Goal: Browse casually: Explore the website without a specific task or goal

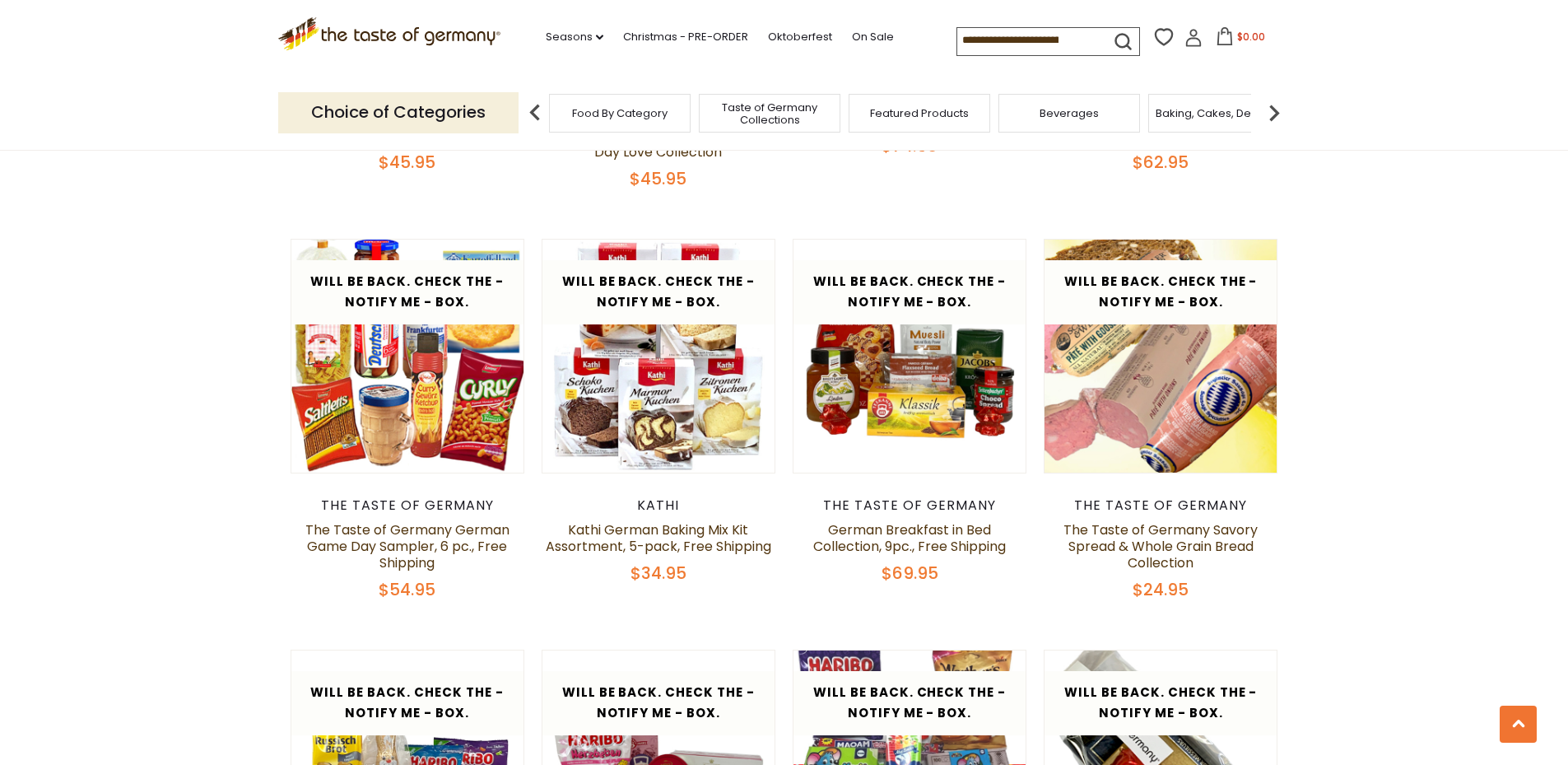
scroll to position [2223, 0]
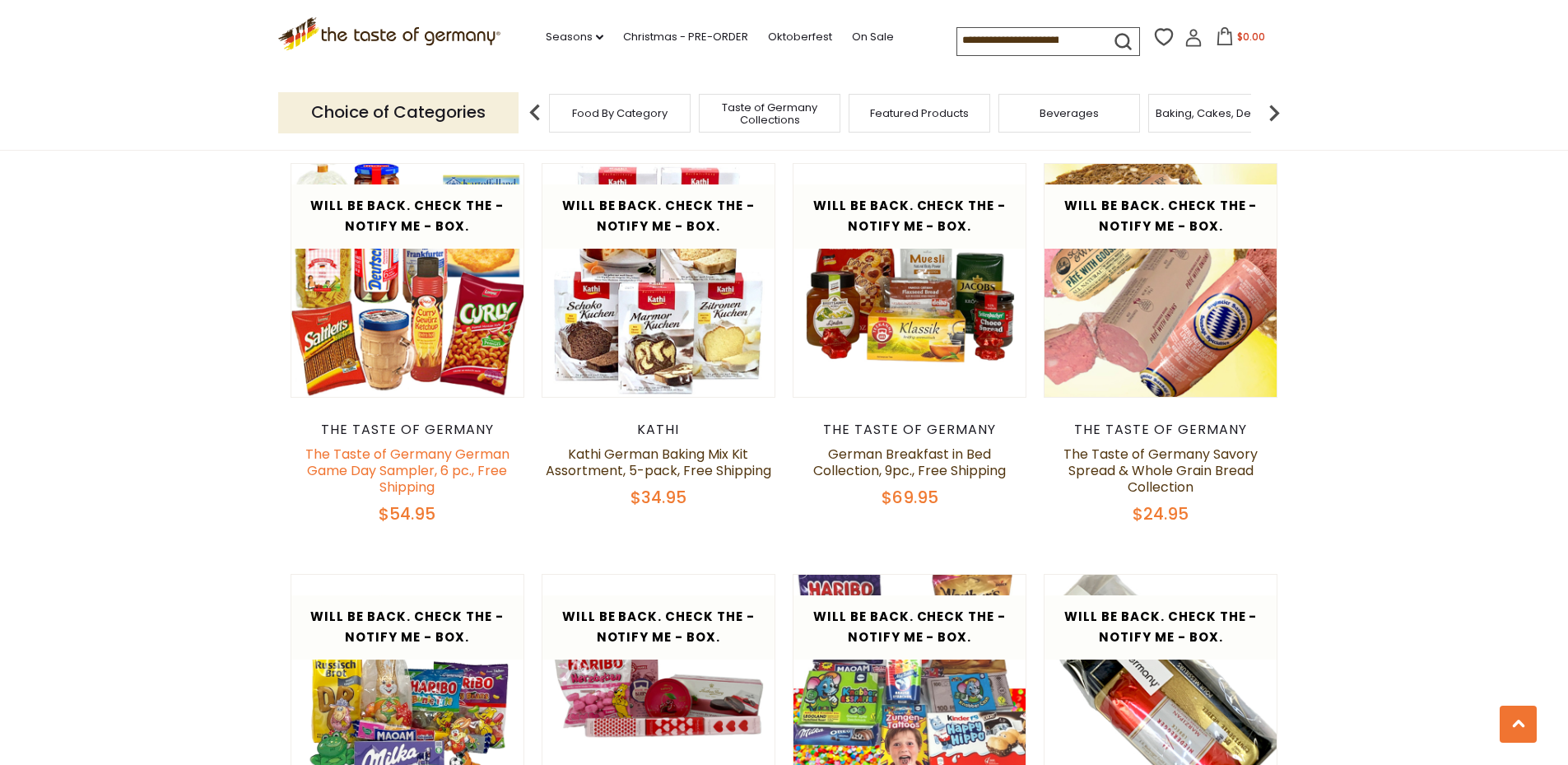
click at [422, 445] on link "The Taste of Germany German Game Day Sampler, 6 pc., Free Shipping" at bounding box center [407, 470] width 204 height 51
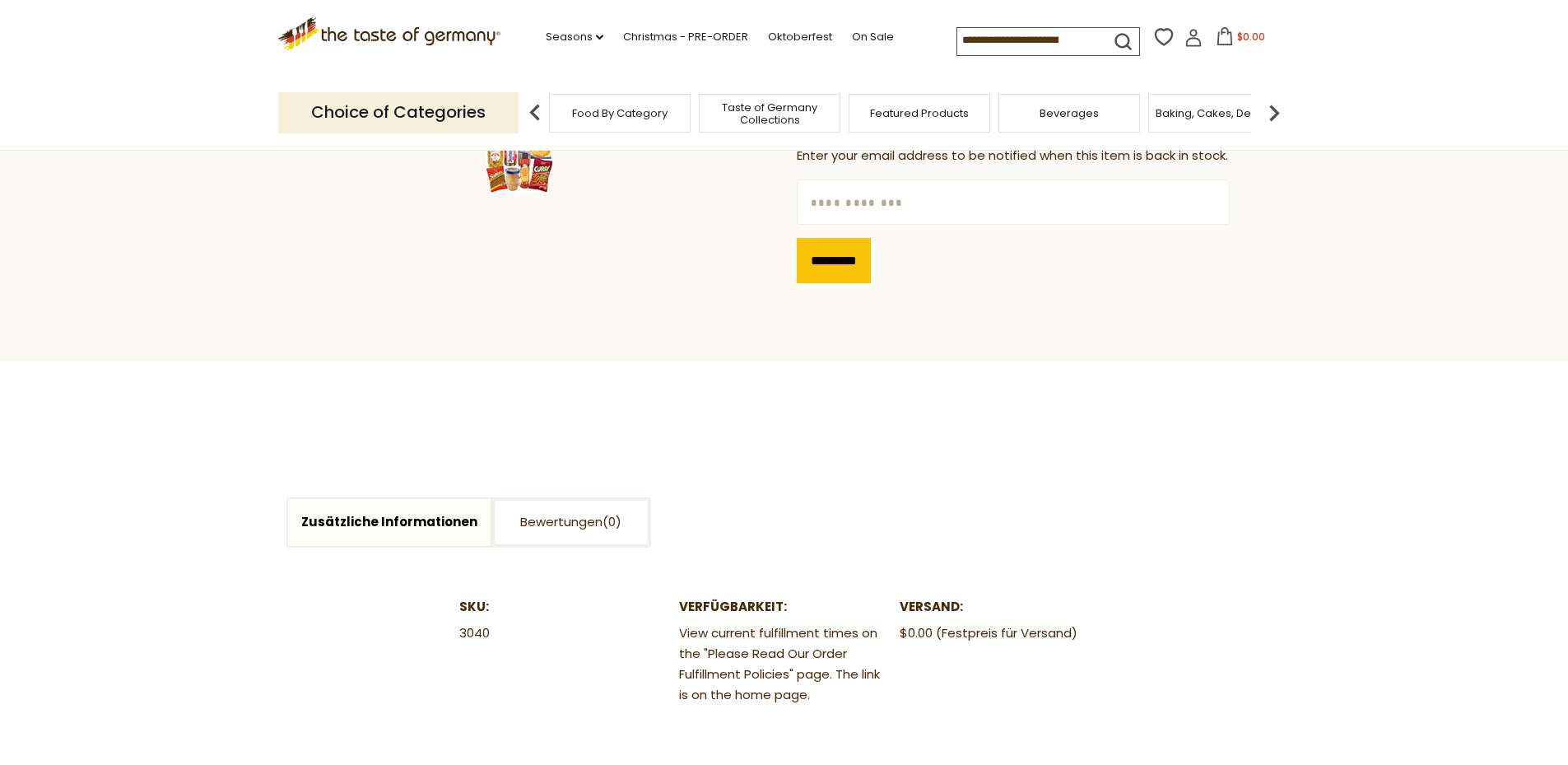
scroll to position [659, 0]
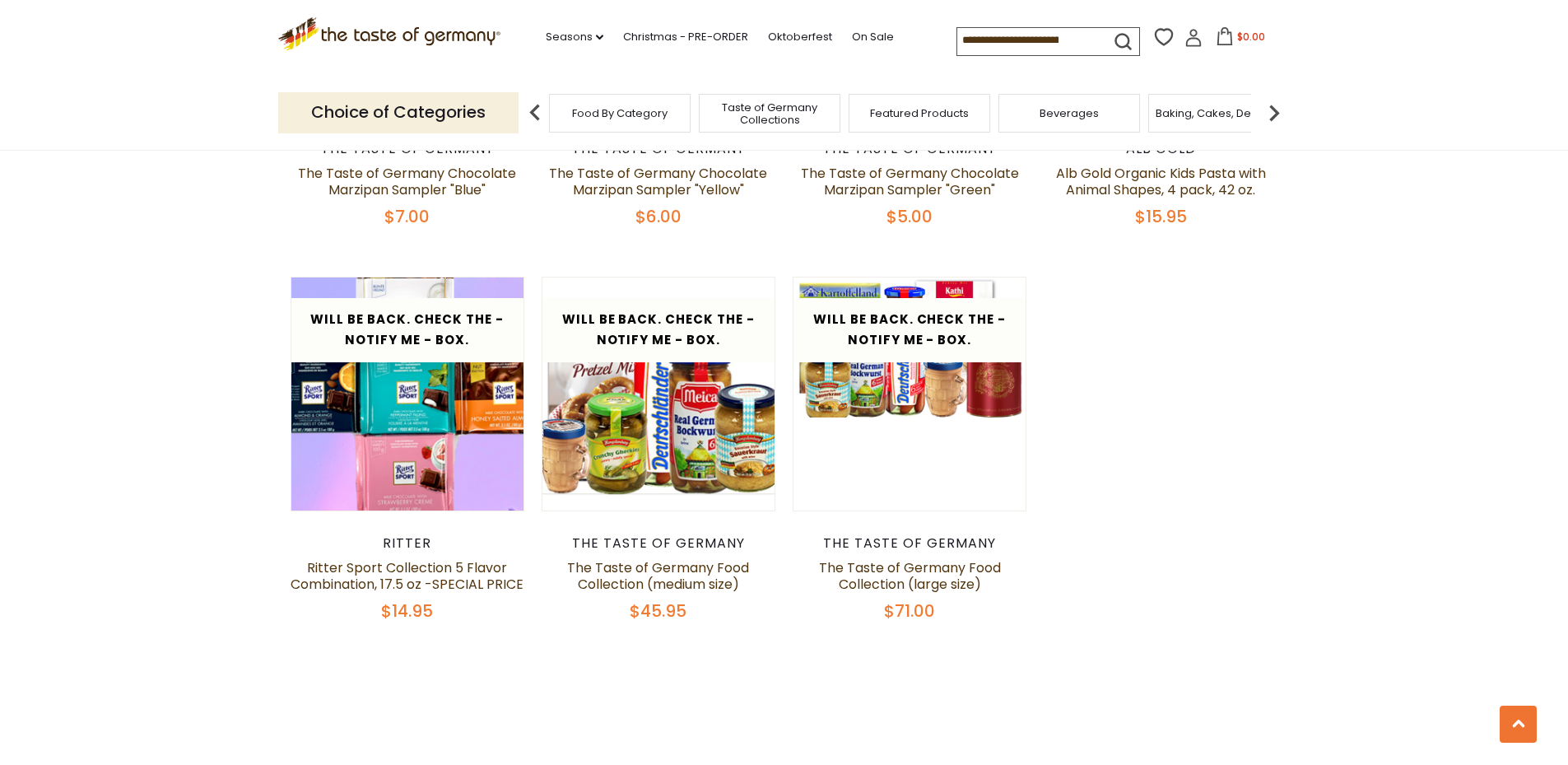
scroll to position [3357, 0]
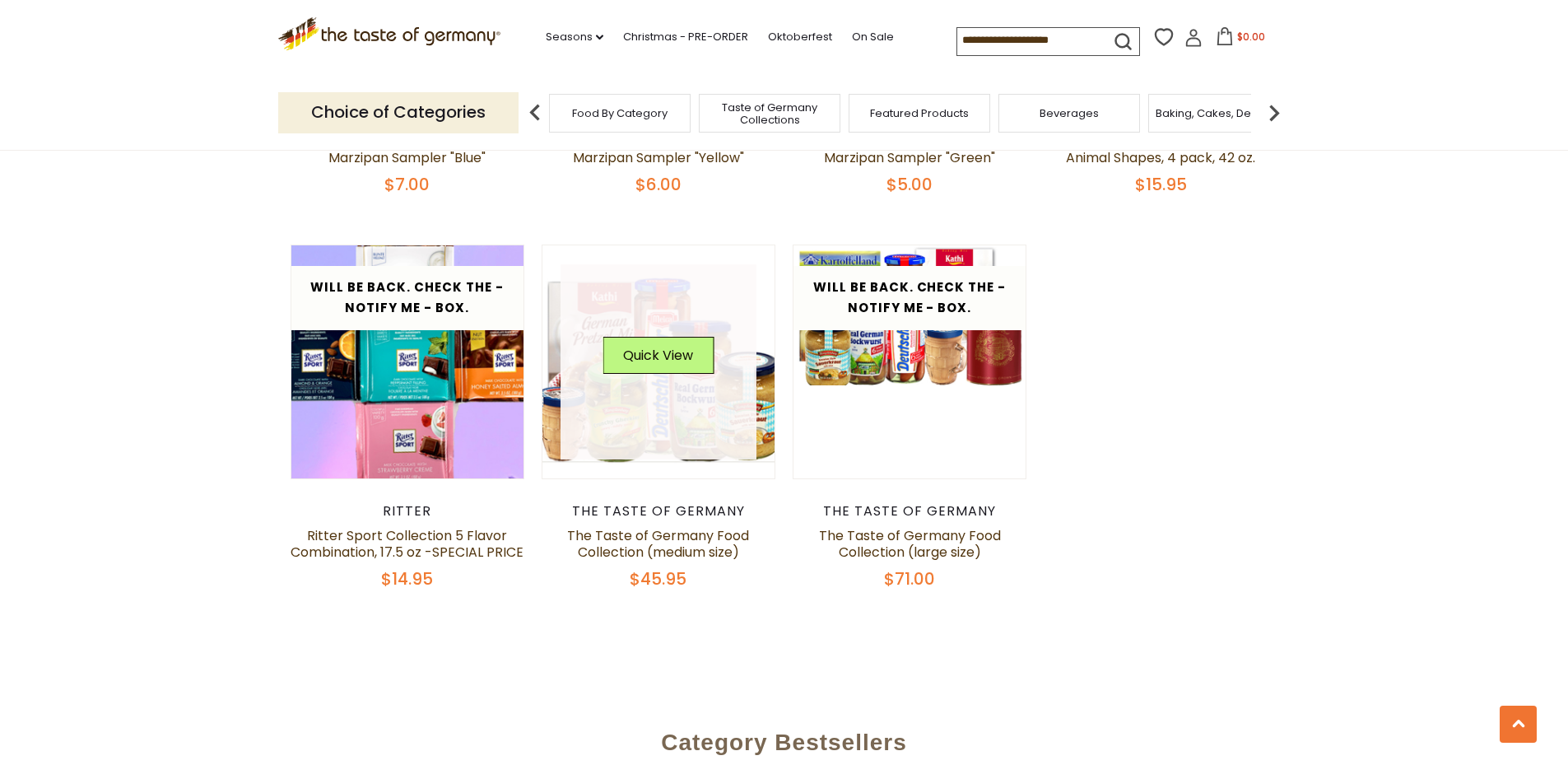
click at [693, 380] on link at bounding box center [658, 362] width 196 height 196
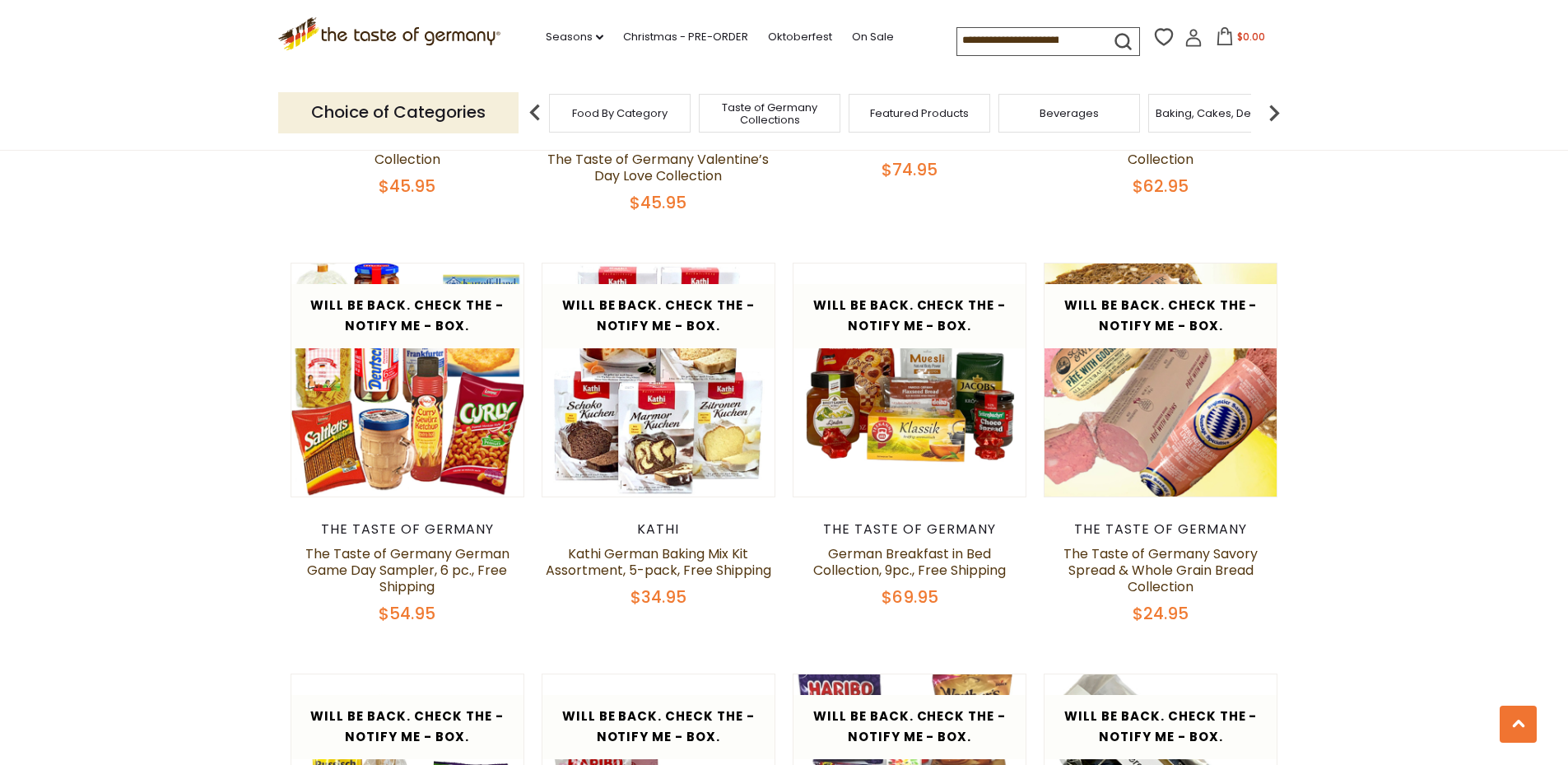
scroll to position [1948, 0]
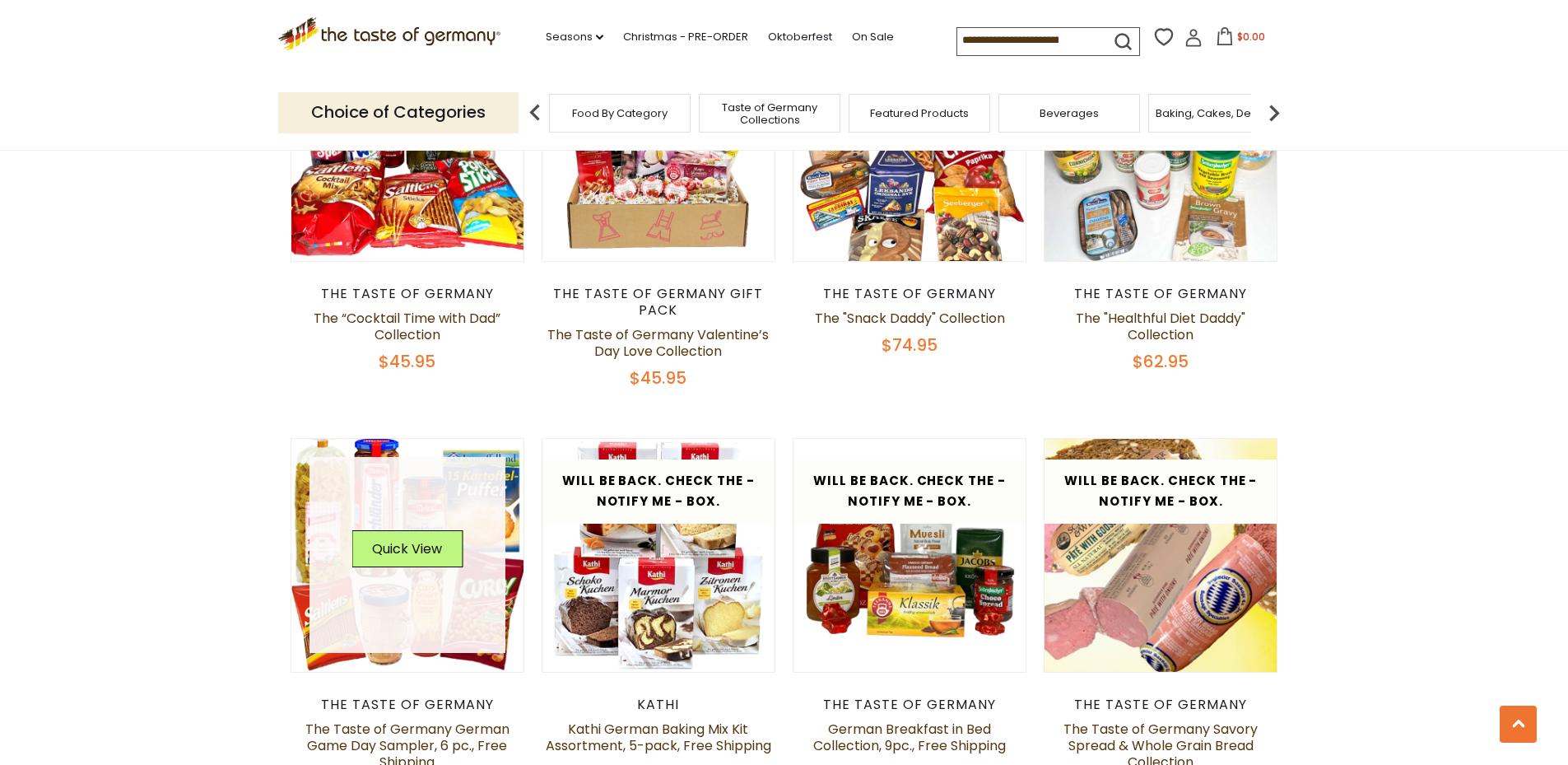
click at [493, 619] on link at bounding box center [407, 555] width 196 height 196
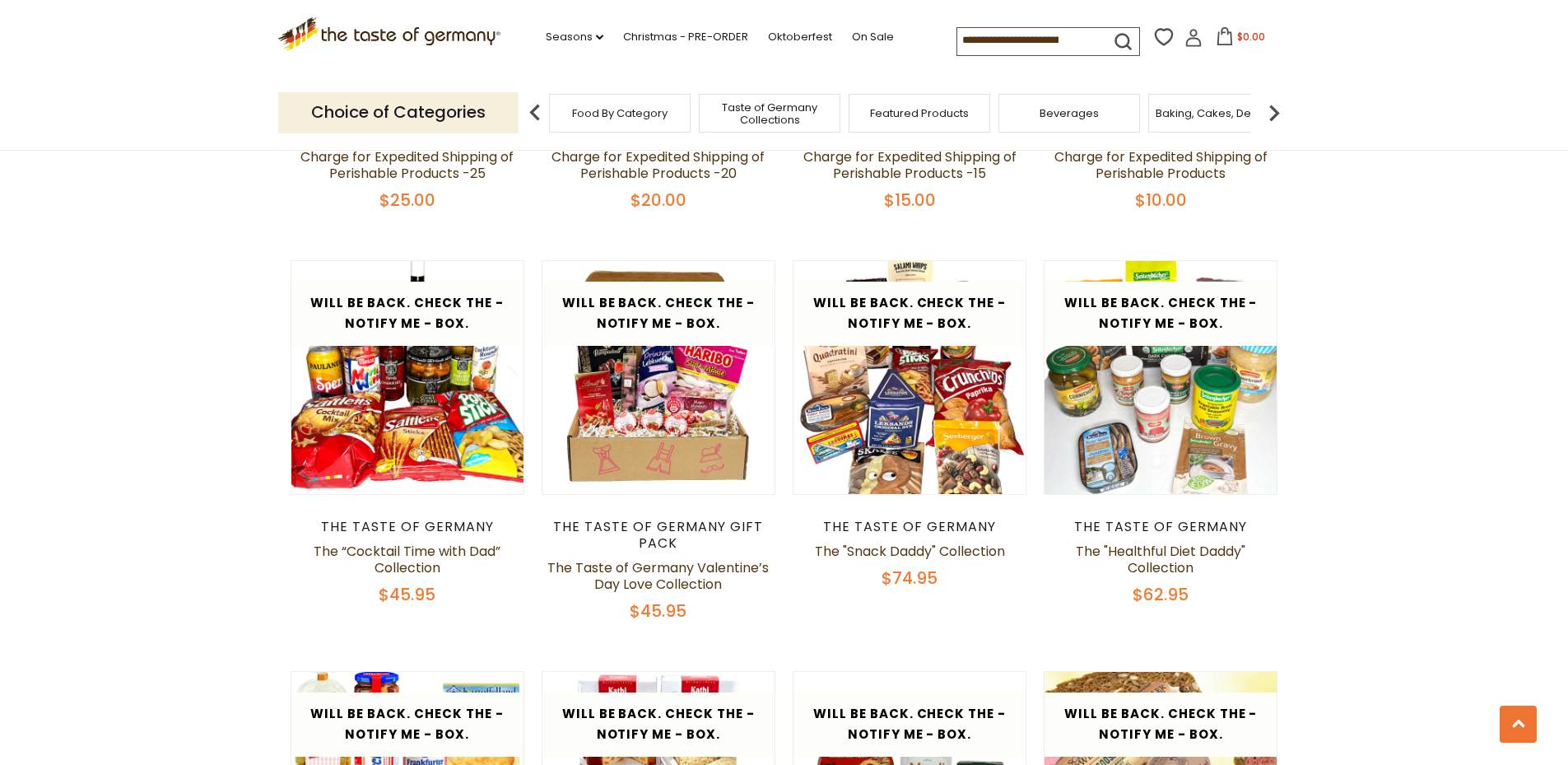
scroll to position [1701, 0]
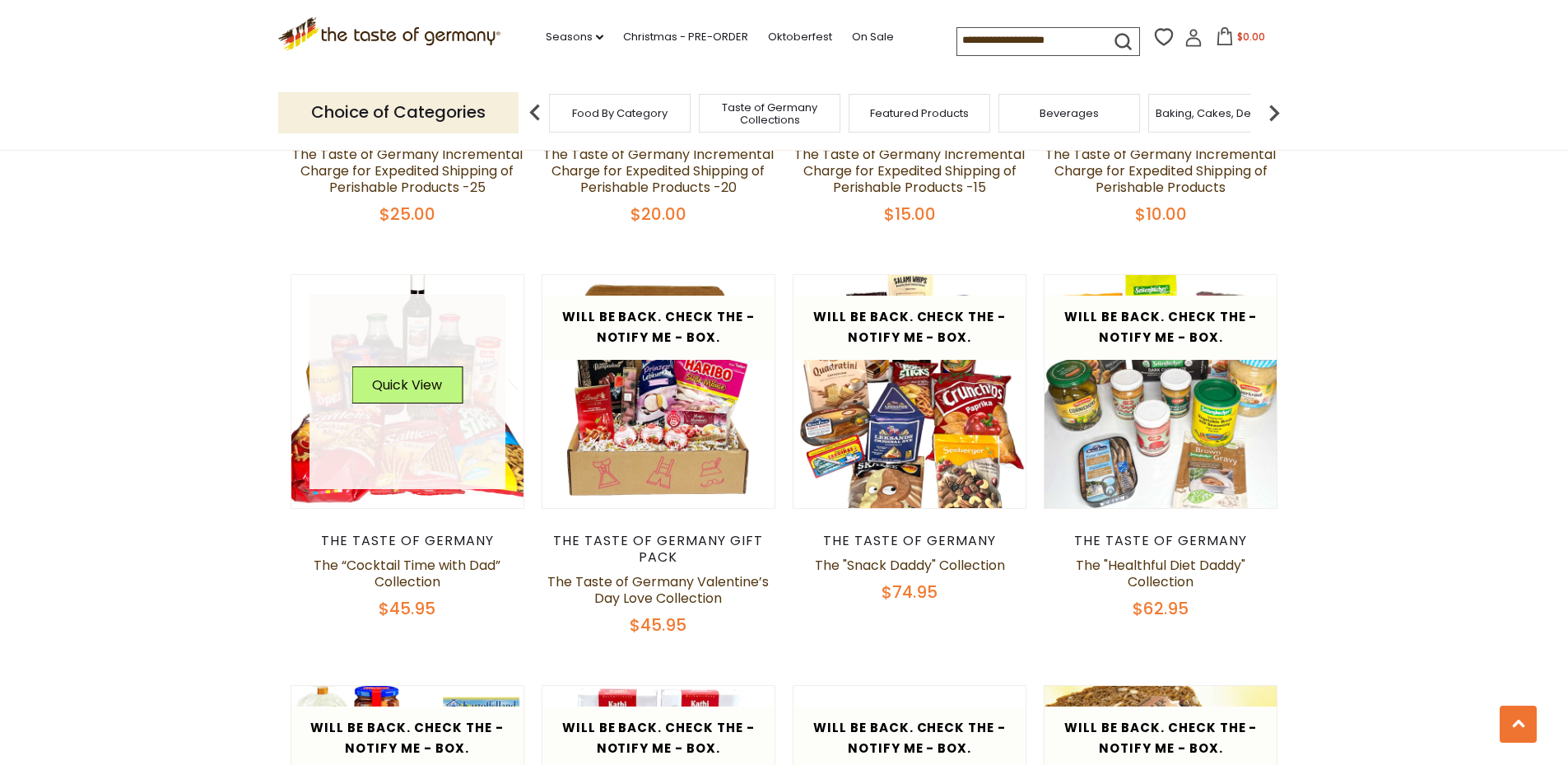
click at [363, 427] on link at bounding box center [407, 392] width 196 height 196
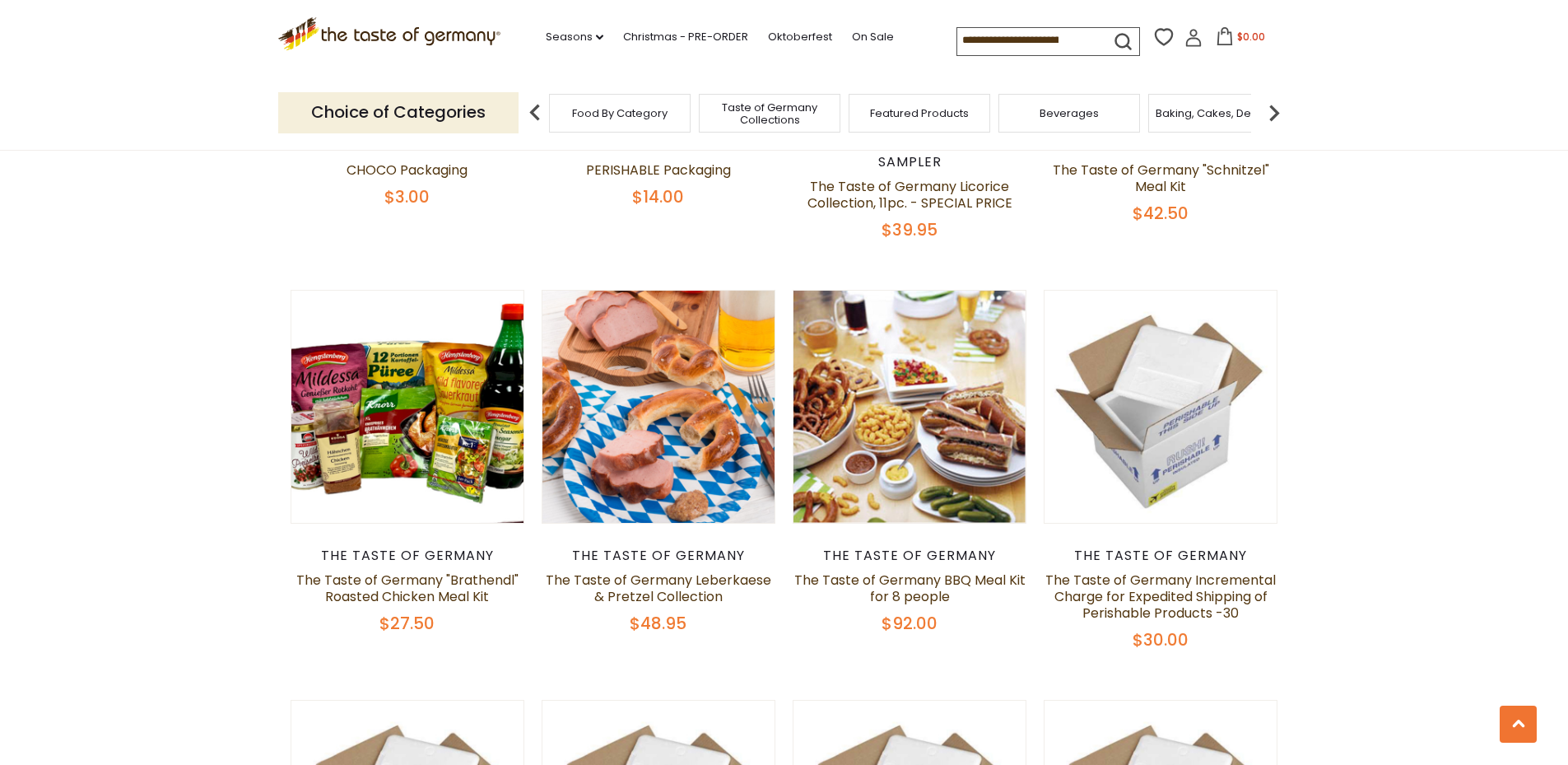
scroll to position [631, 0]
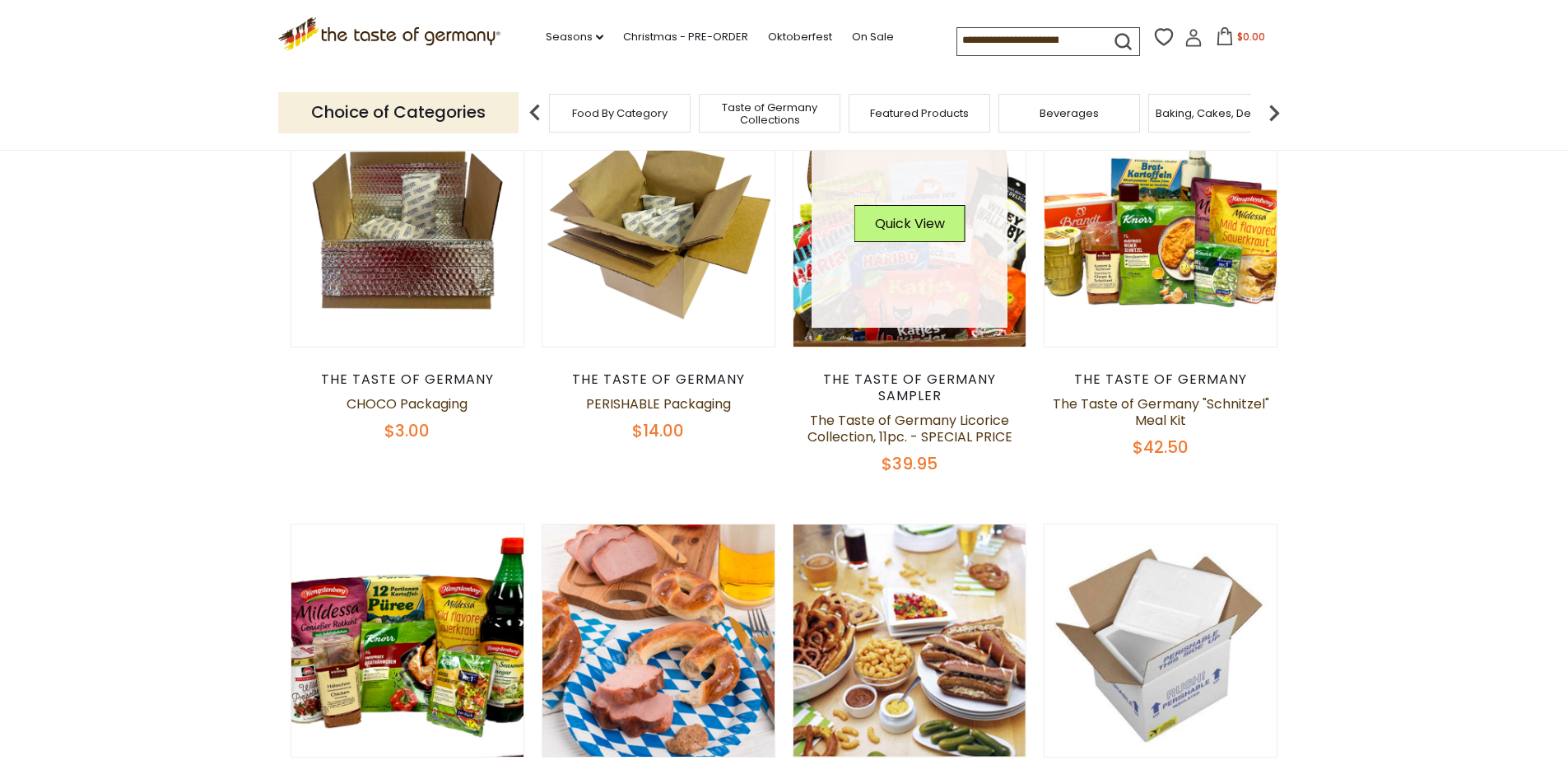
click at [892, 284] on link at bounding box center [910, 229] width 196 height 196
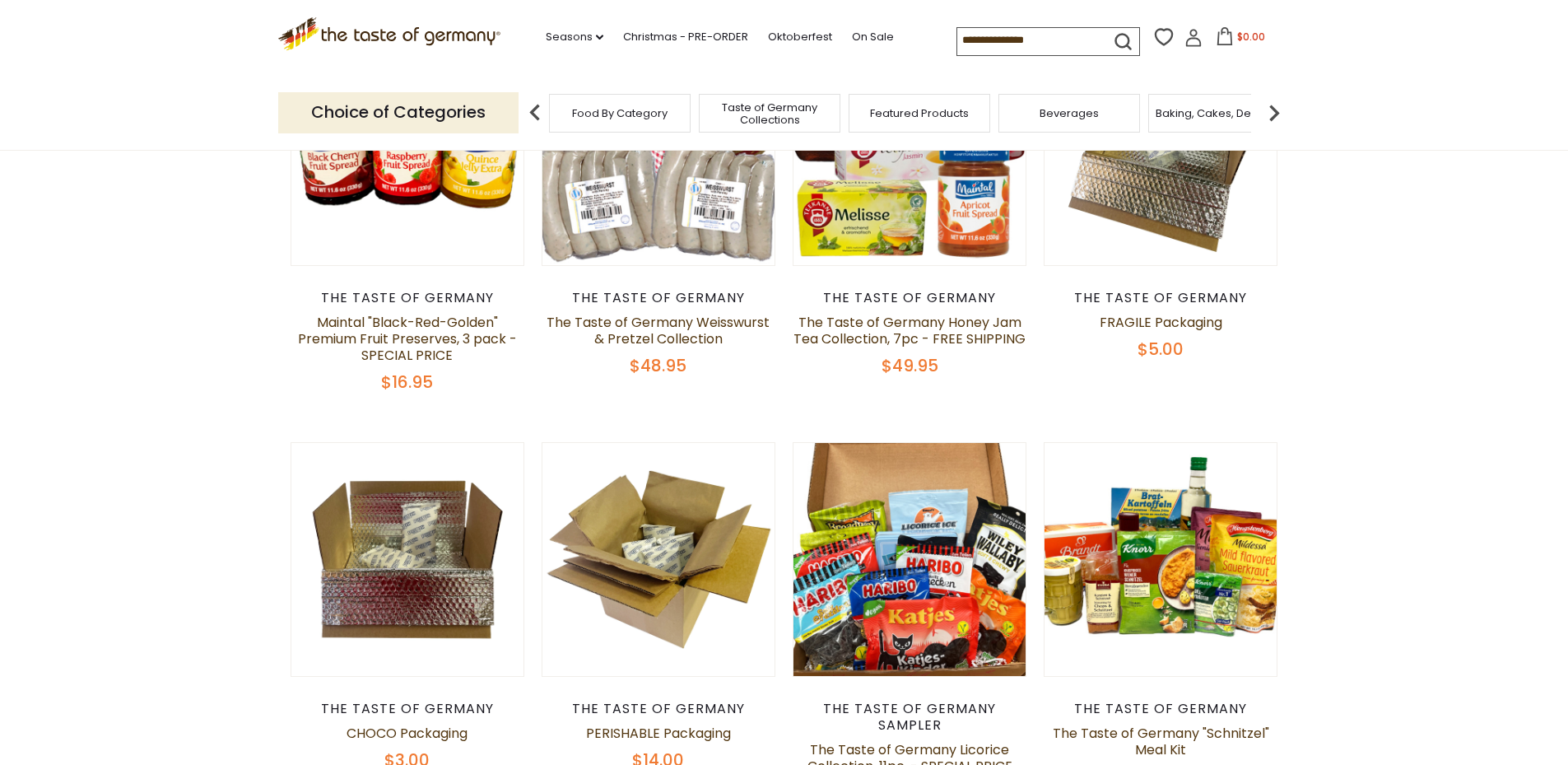
scroll to position [466, 0]
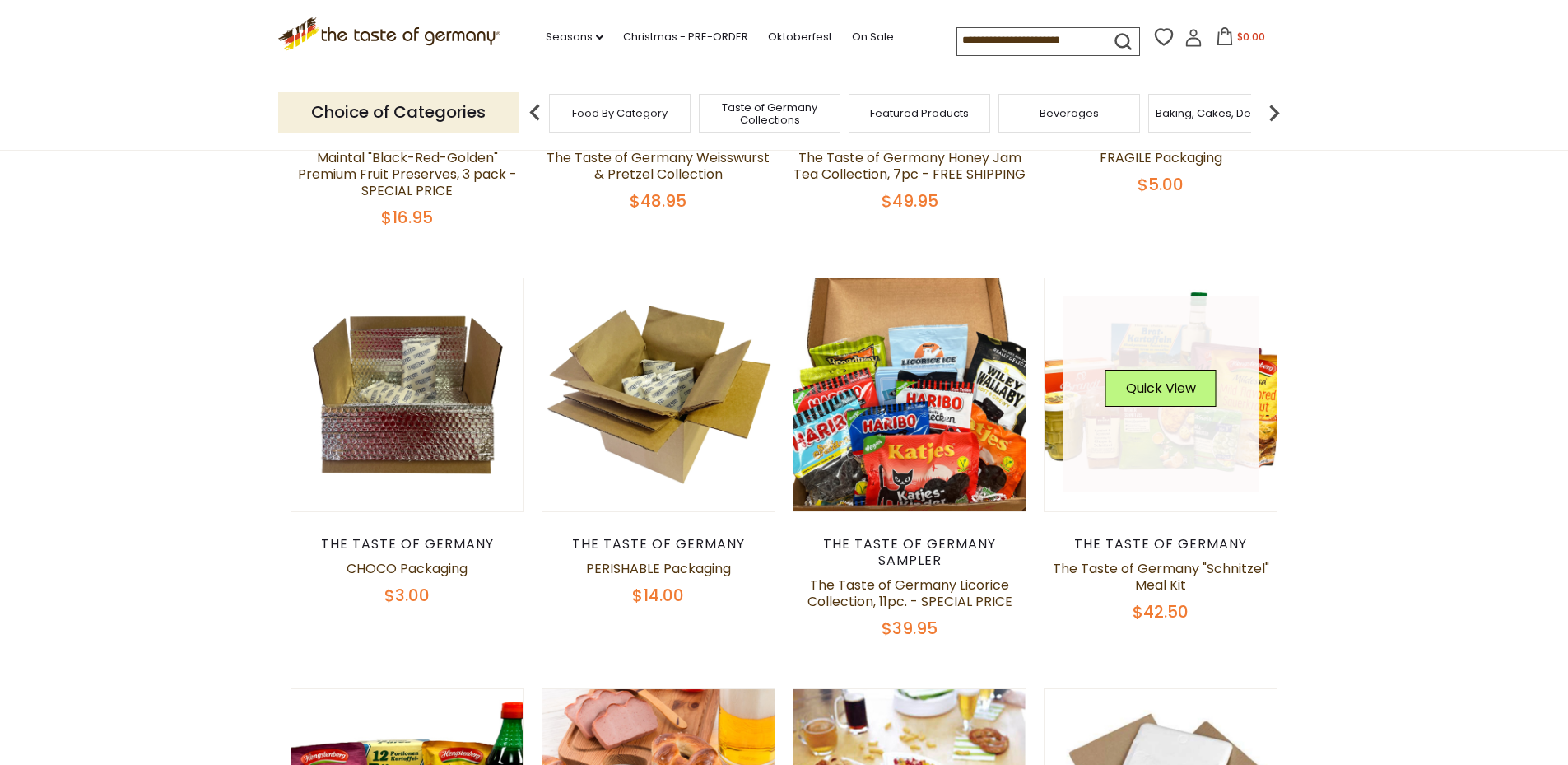
click at [1196, 427] on link at bounding box center [1161, 394] width 196 height 196
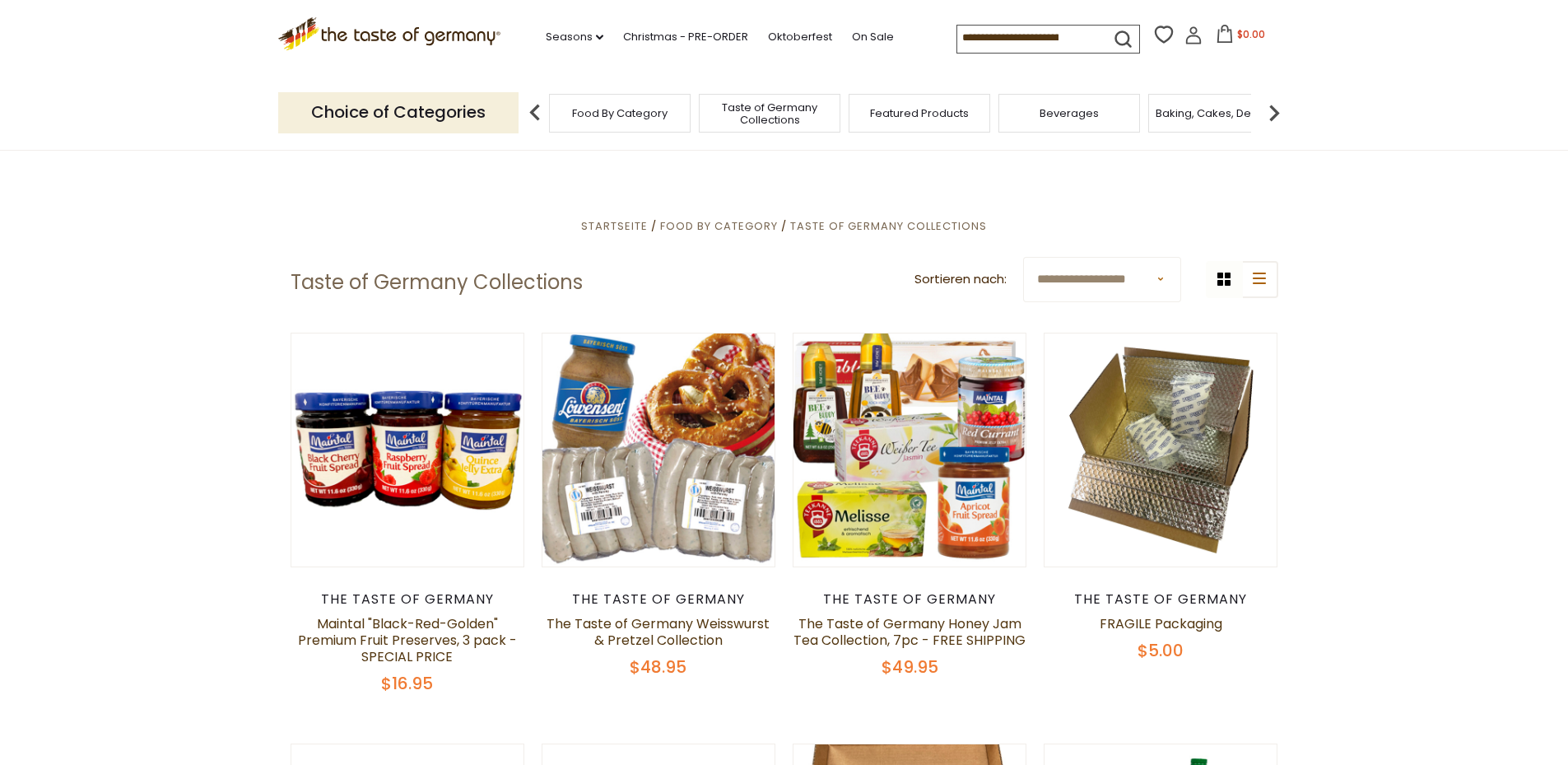
click at [1280, 110] on img at bounding box center [1274, 113] width 33 height 33
click at [1174, 124] on div "Breads" at bounding box center [1150, 113] width 141 height 38
click at [1134, 111] on span "Breads" at bounding box center [1151, 113] width 38 height 12
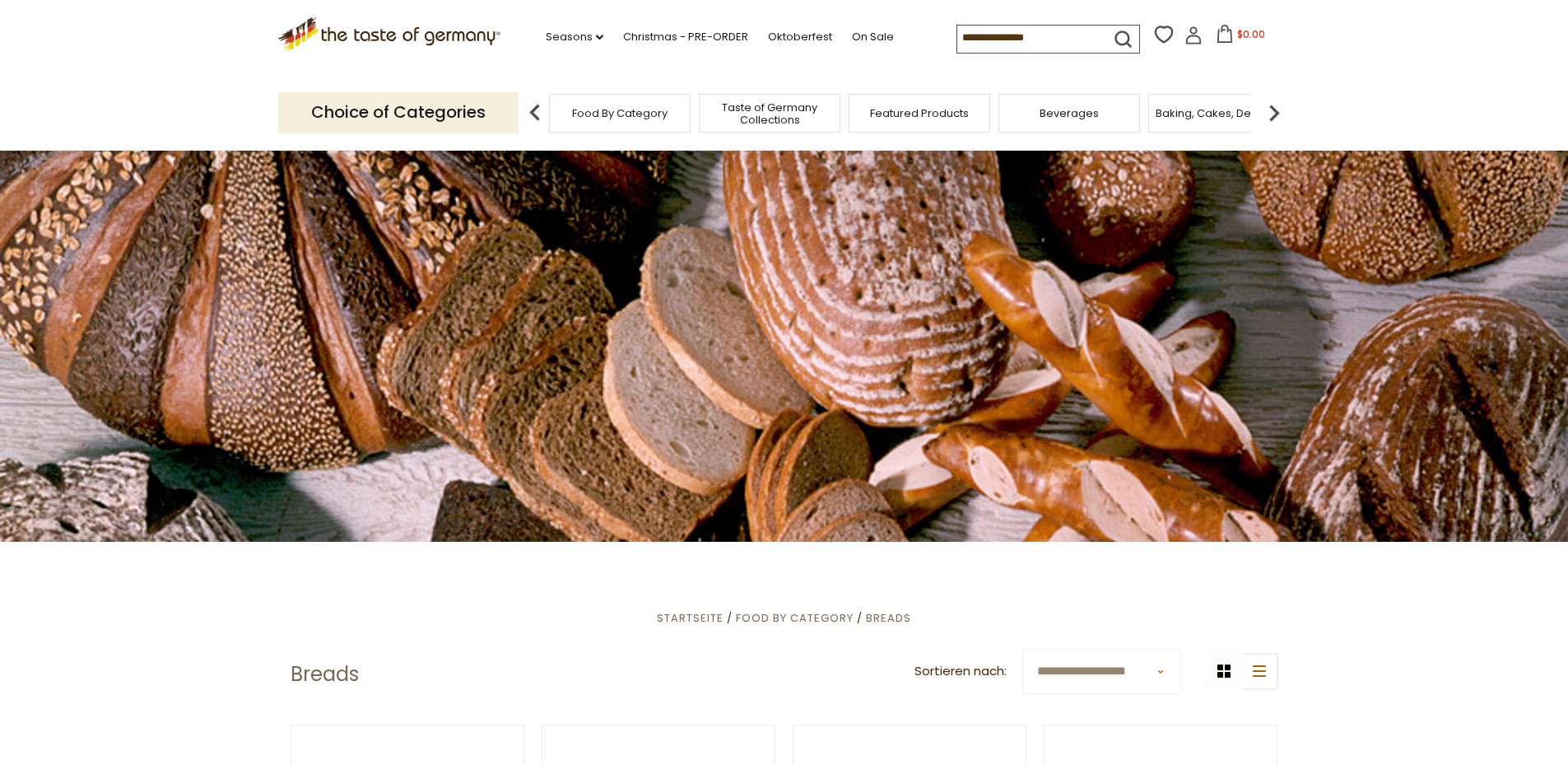
click at [1278, 113] on img at bounding box center [1274, 113] width 33 height 33
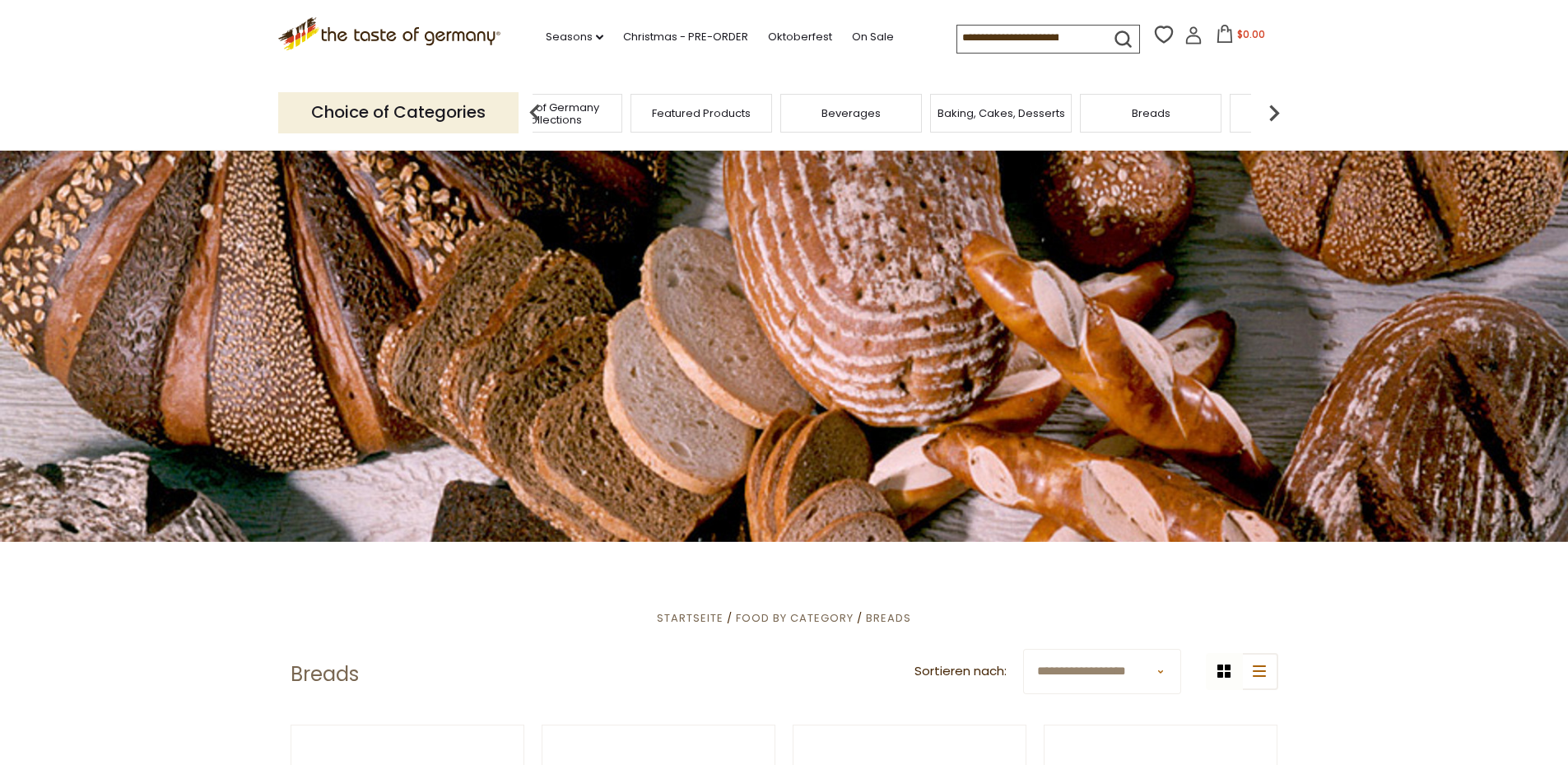
click at [1277, 113] on img at bounding box center [1274, 113] width 33 height 33
click at [1277, 112] on img at bounding box center [1274, 113] width 33 height 33
click at [868, 123] on div "Candy" at bounding box center [864, 113] width 141 height 38
click at [884, 113] on span "Candy" at bounding box center [876, 113] width 36 height 12
click at [621, 115] on span "Food By Category" at bounding box center [611, 113] width 95 height 12
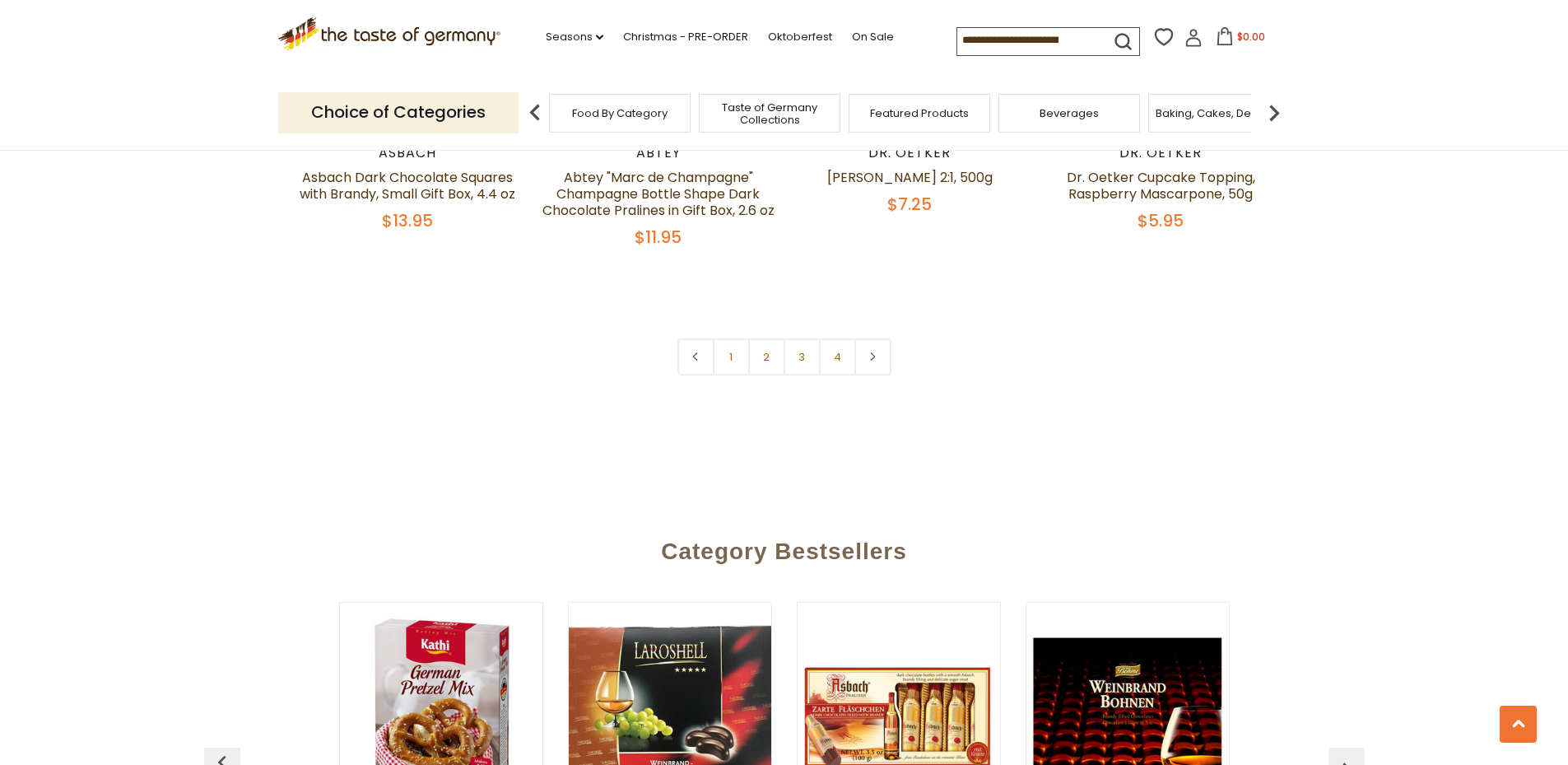
scroll to position [3705, 0]
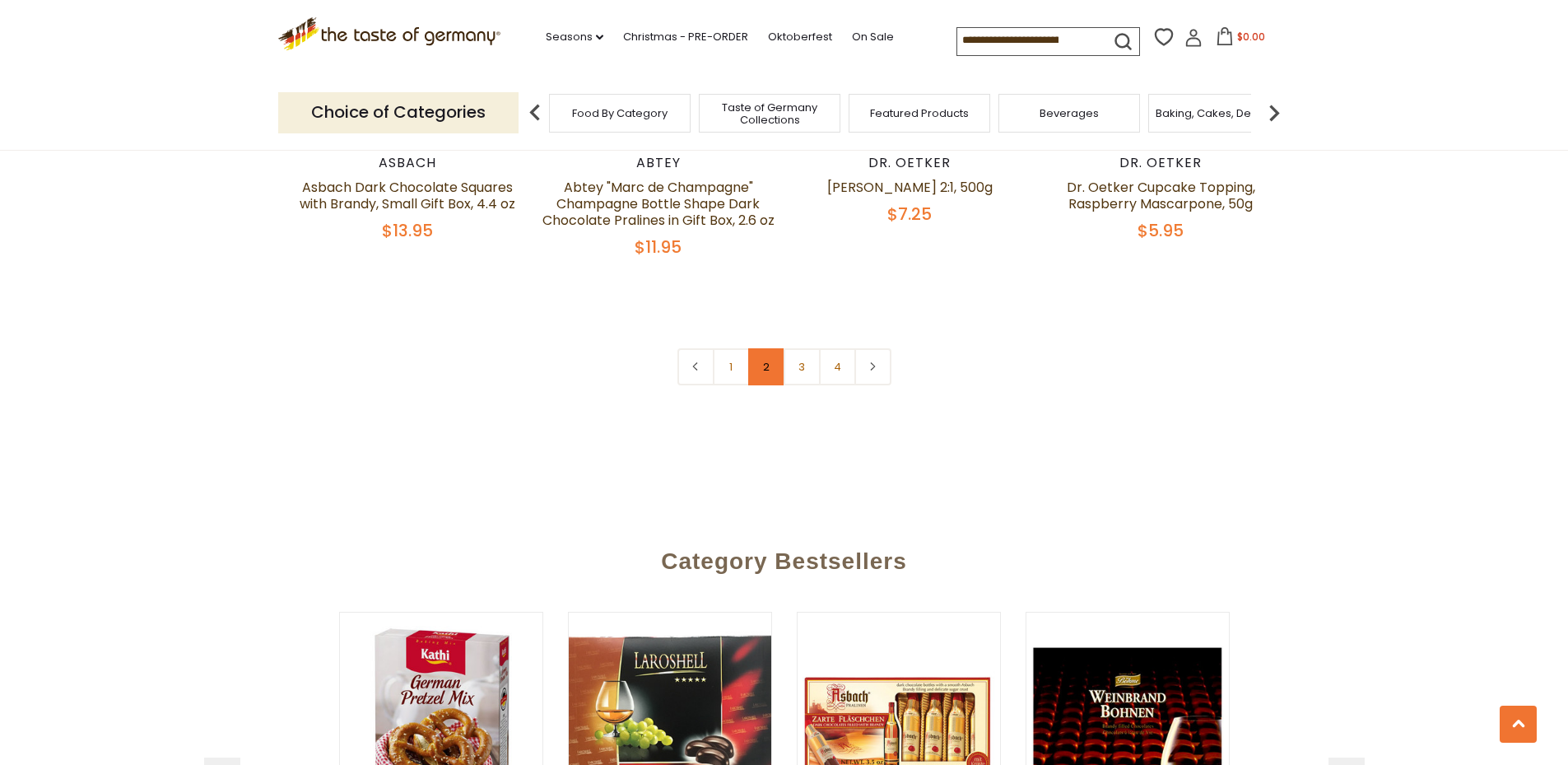
click at [765, 348] on link "2" at bounding box center [767, 366] width 37 height 37
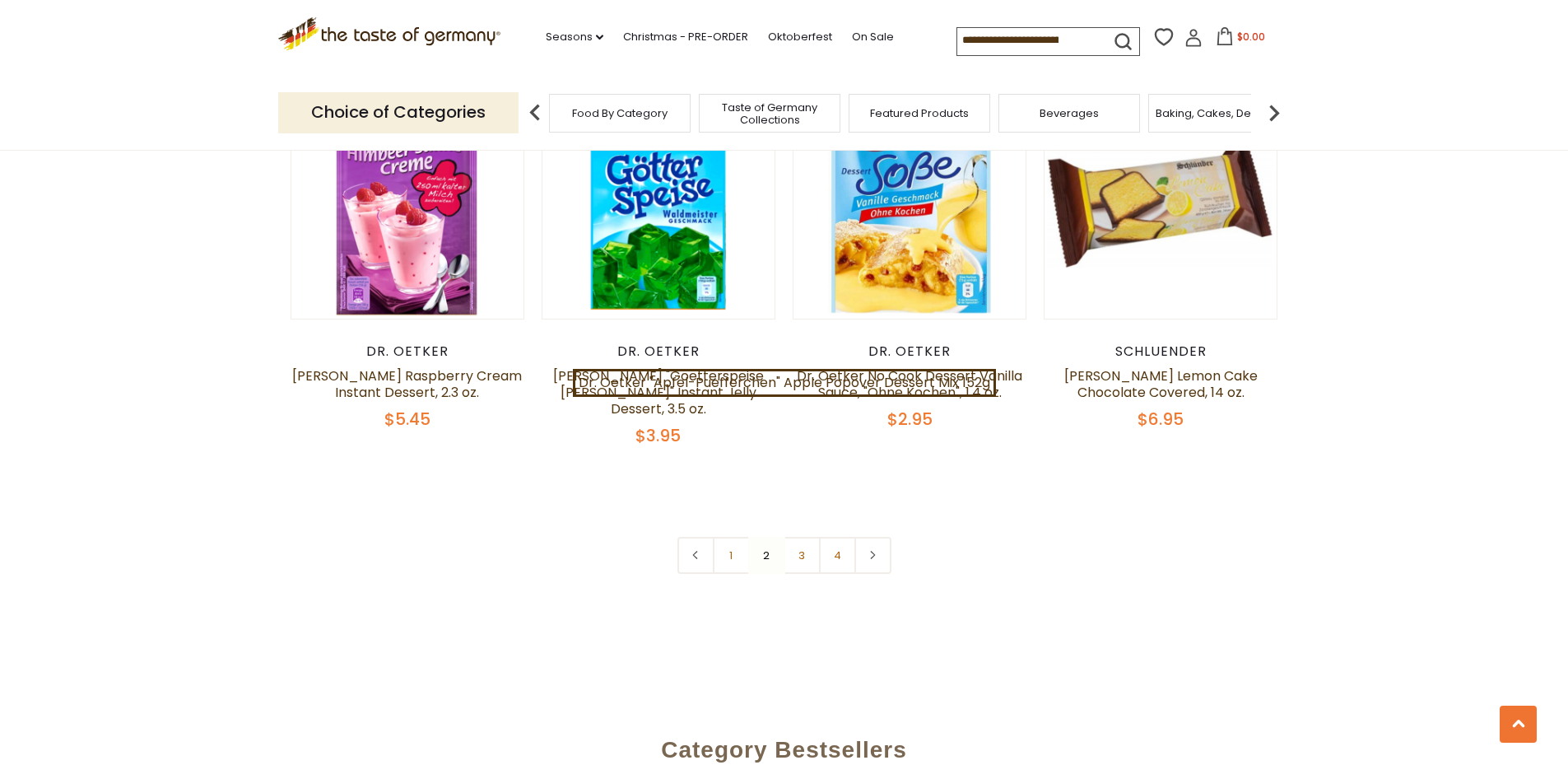
scroll to position [3550, 0]
click at [795, 536] on link "3" at bounding box center [802, 554] width 37 height 37
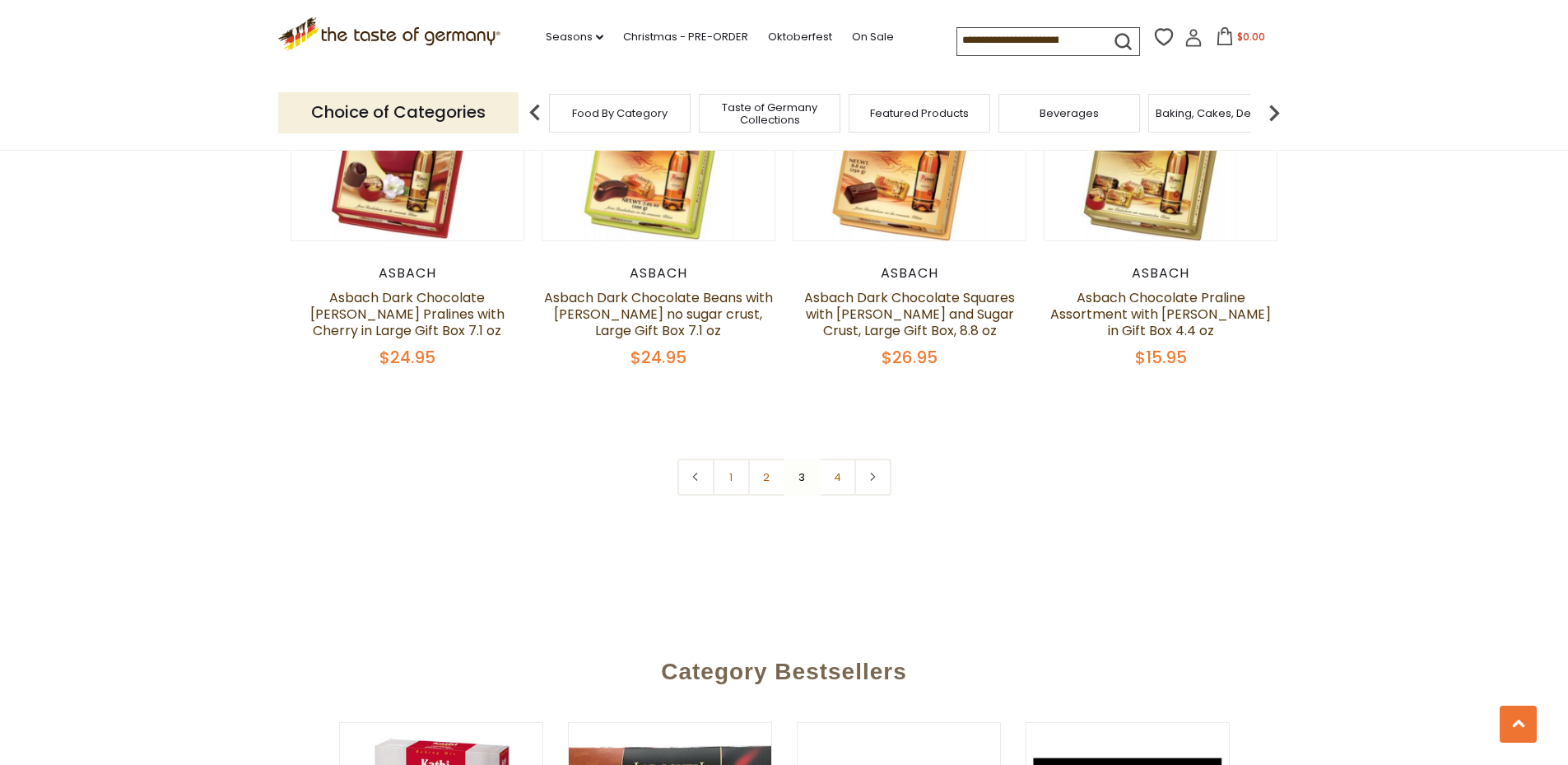
scroll to position [3633, 0]
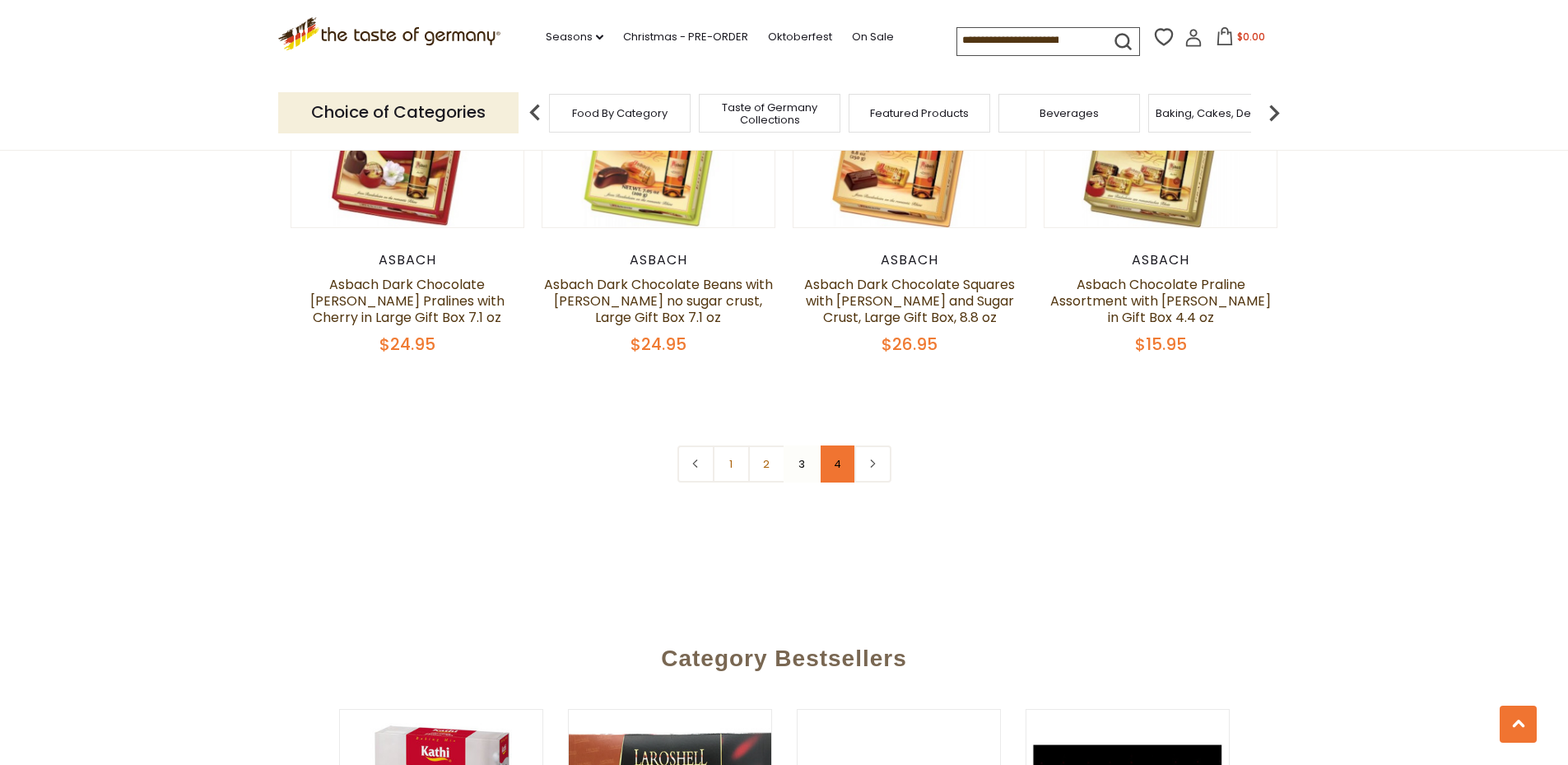
click at [832, 446] on link "4" at bounding box center [837, 464] width 37 height 37
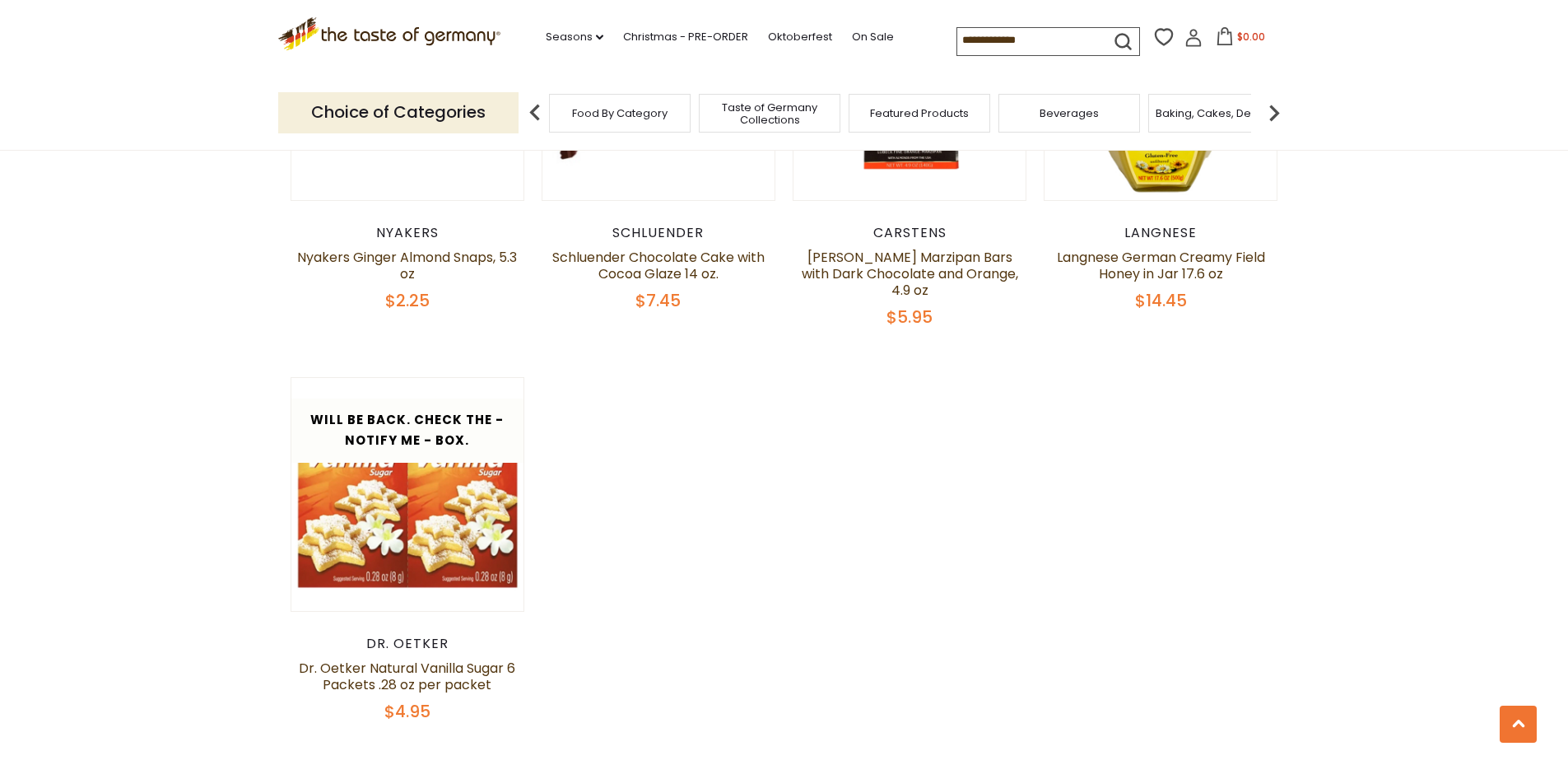
scroll to position [0, 0]
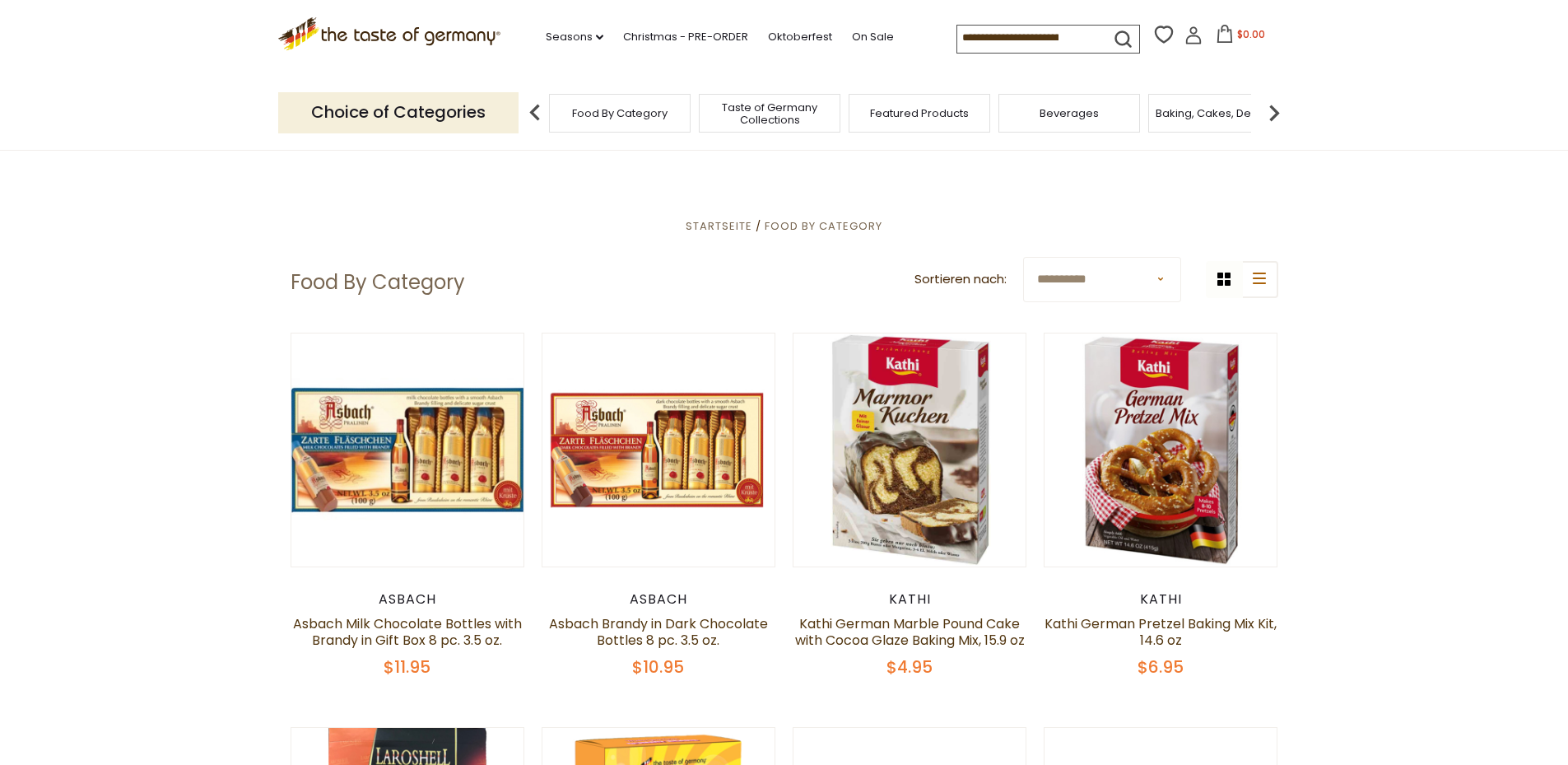
click at [769, 117] on span "Taste of Germany Collections" at bounding box center [769, 113] width 132 height 24
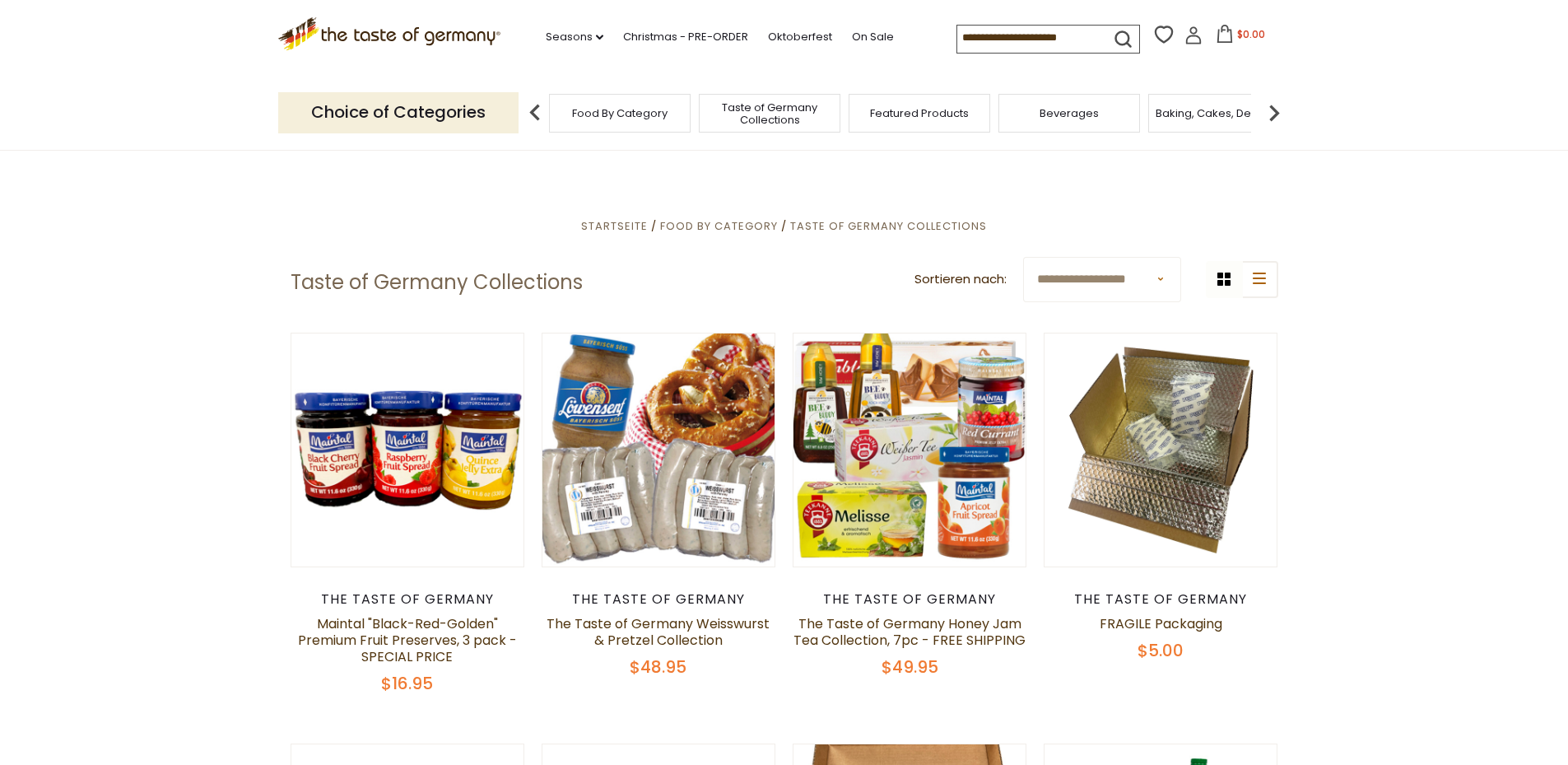
click at [954, 113] on span "Featured Products" at bounding box center [919, 113] width 99 height 12
